Goal: Transaction & Acquisition: Purchase product/service

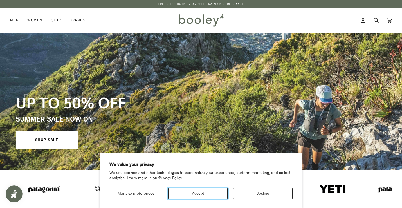
click at [197, 194] on button "Accept" at bounding box center [197, 193] width 59 height 11
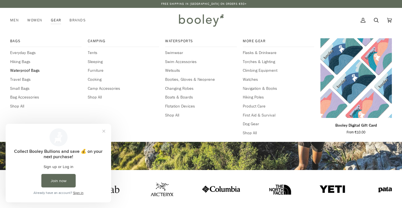
click at [27, 71] on span "Waterproof Bags" at bounding box center [45, 71] width 71 height 6
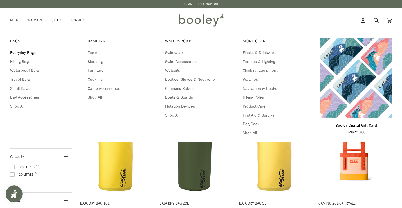
click at [31, 55] on span "Everyday Bags" at bounding box center [45, 53] width 71 height 6
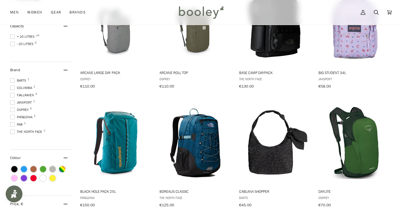
scroll to position [131, 0]
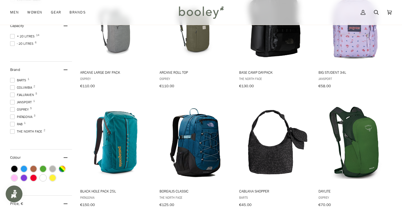
click at [13, 95] on span at bounding box center [12, 95] width 5 height 5
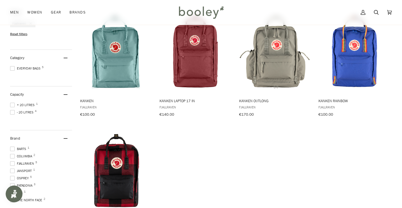
scroll to position [98, 0]
